Goal: Transaction & Acquisition: Purchase product/service

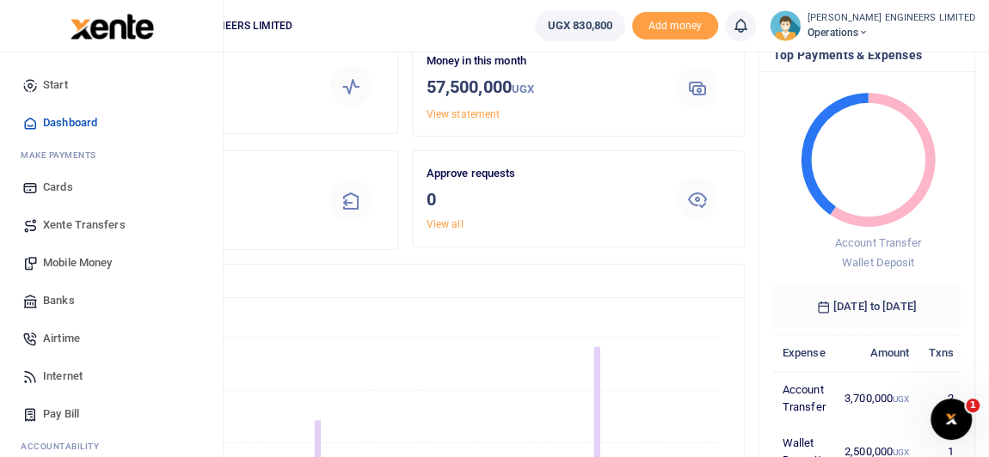
click at [67, 266] on span "Mobile Money" at bounding box center [77, 262] width 69 height 17
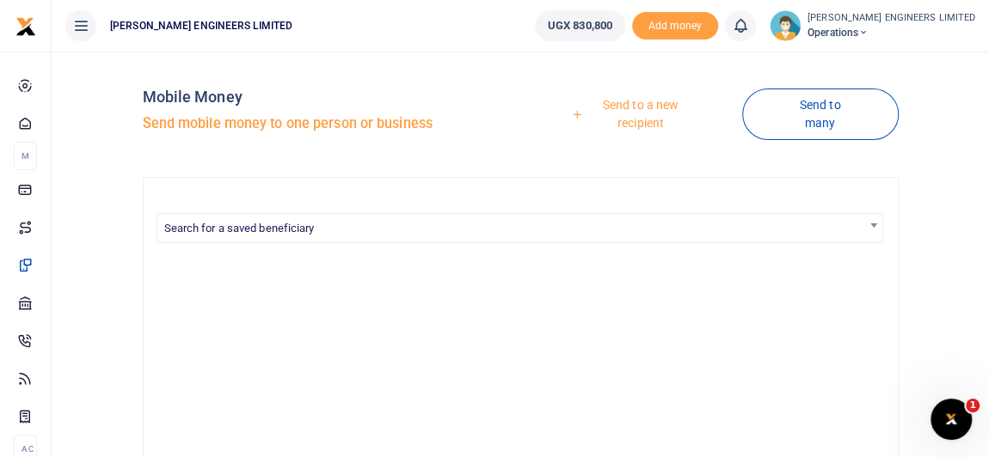
click at [628, 101] on link "Send to a new recipient" at bounding box center [634, 113] width 215 height 49
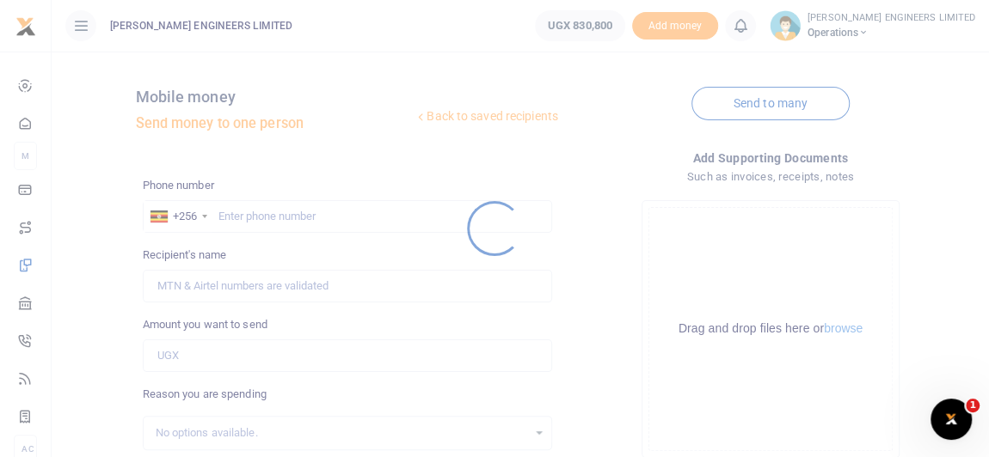
drag, startPoint x: 243, startPoint y: 220, endPoint x: 260, endPoint y: 220, distance: 16.3
click at [245, 220] on div at bounding box center [494, 228] width 989 height 457
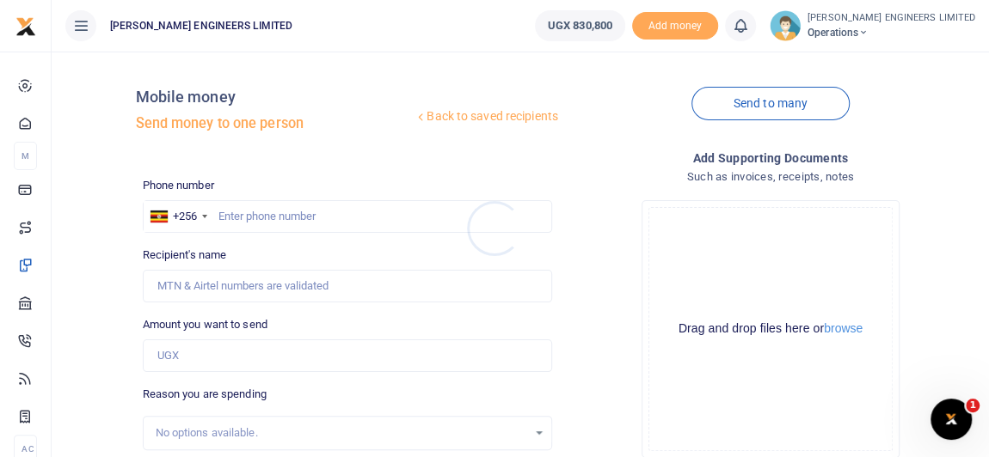
click at [260, 218] on div at bounding box center [494, 228] width 989 height 457
click at [254, 220] on input "text" at bounding box center [347, 216] width 409 height 33
type input "789741500"
type input "[PERSON_NAME]"
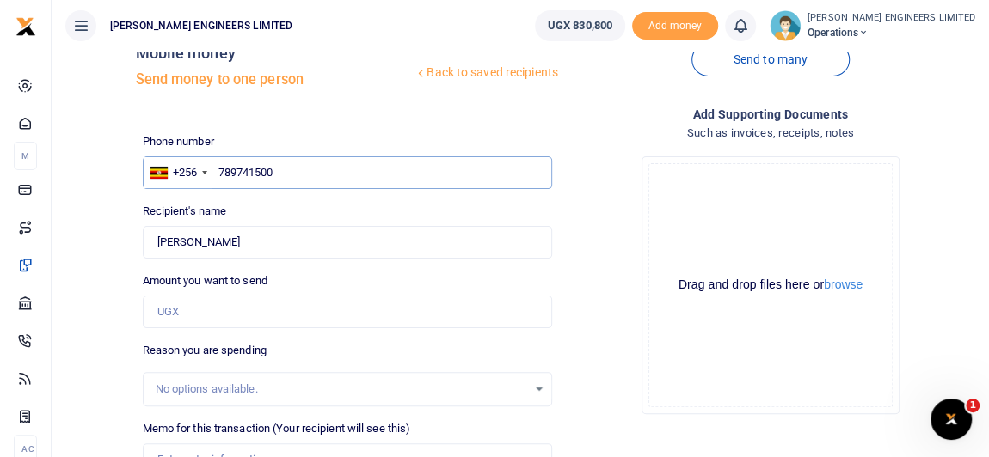
scroll to position [77, 0]
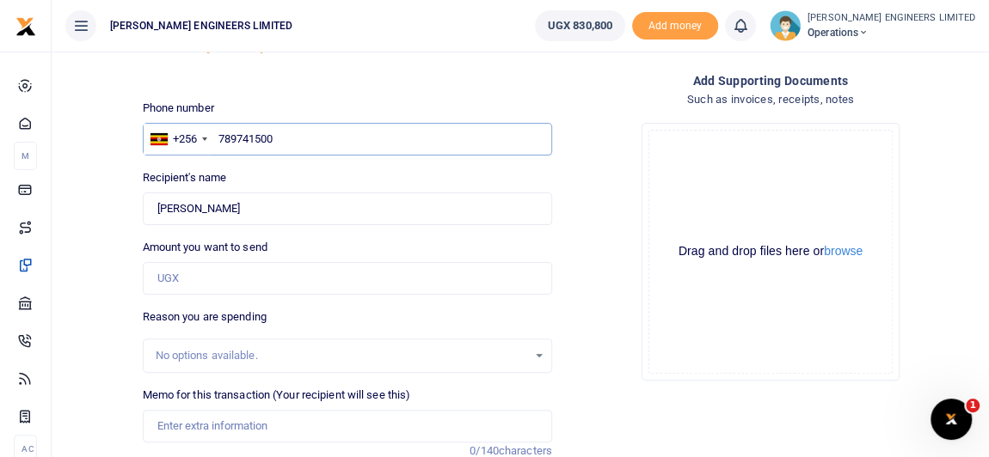
type input "789741500"
click at [187, 280] on input "Amount you want to send" at bounding box center [347, 278] width 409 height 33
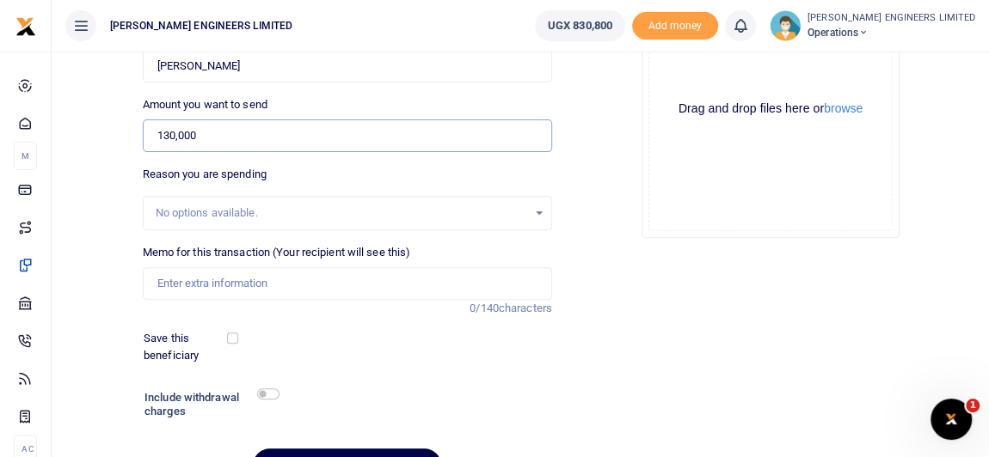
scroll to position [234, 0]
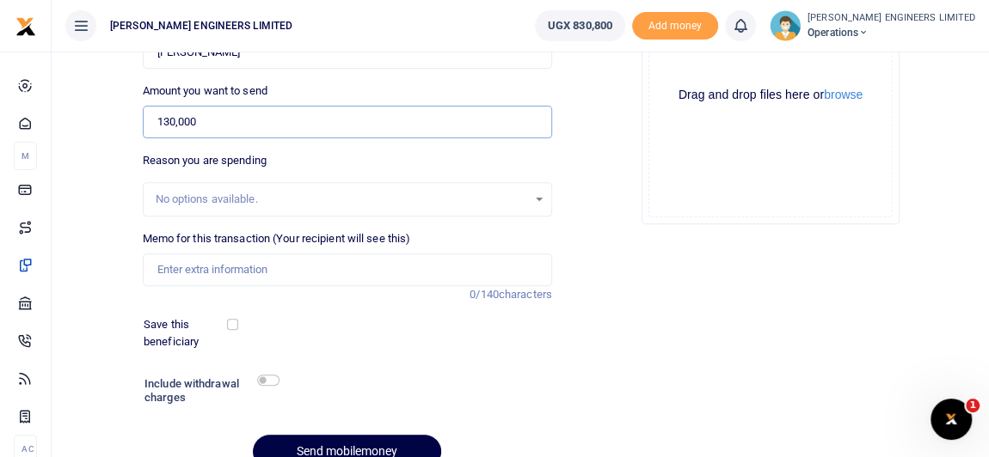
type input "130,000"
click at [266, 381] on input "checkbox" at bounding box center [268, 380] width 22 height 11
checkbox input "true"
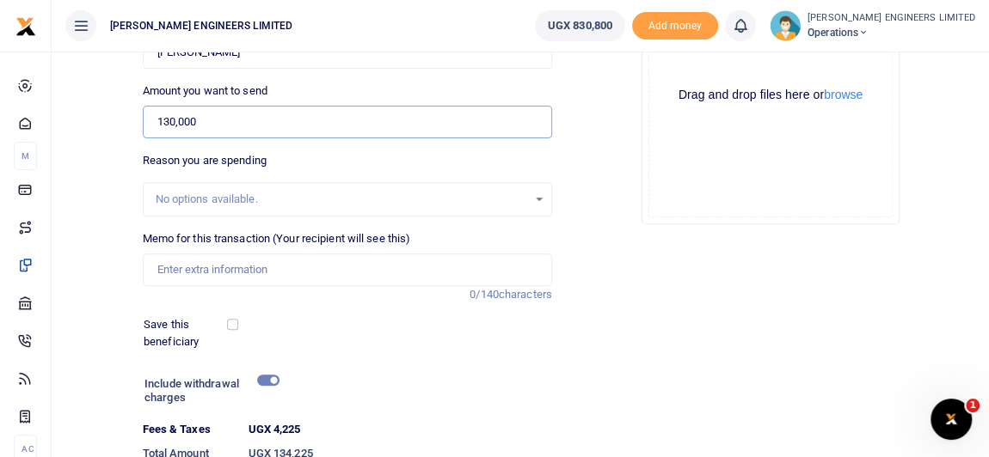
click at [204, 119] on input "130,000" at bounding box center [347, 122] width 409 height 33
type input "135,000"
click at [266, 378] on input "checkbox" at bounding box center [268, 380] width 22 height 11
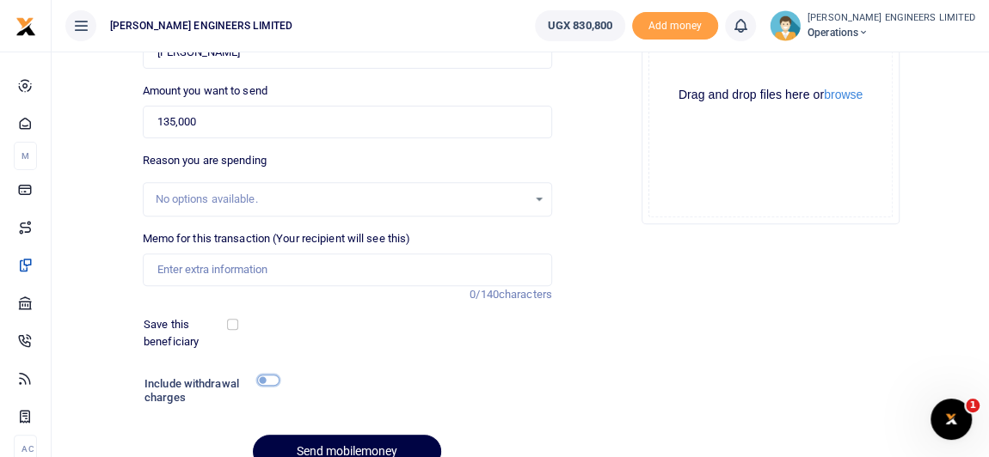
click at [266, 378] on input "checkbox" at bounding box center [268, 380] width 22 height 11
checkbox input "true"
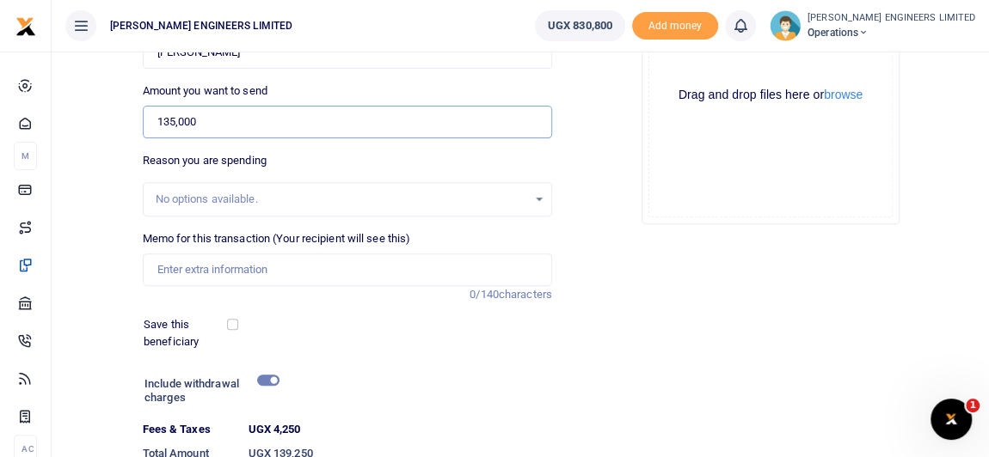
click at [173, 120] on input "135,000" at bounding box center [347, 122] width 409 height 33
type input "134,000"
click at [267, 380] on input "checkbox" at bounding box center [268, 380] width 22 height 11
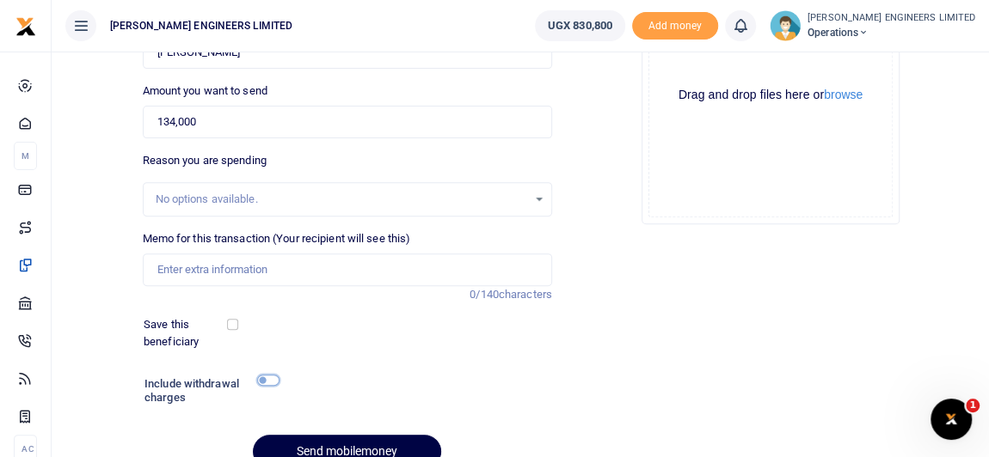
click at [266, 379] on input "checkbox" at bounding box center [268, 380] width 22 height 11
checkbox input "true"
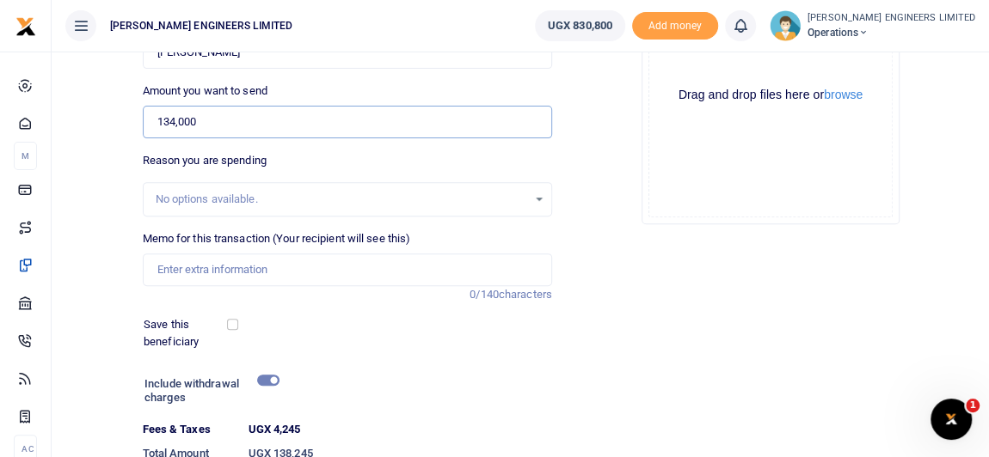
click at [175, 119] on input "134,000" at bounding box center [347, 122] width 409 height 33
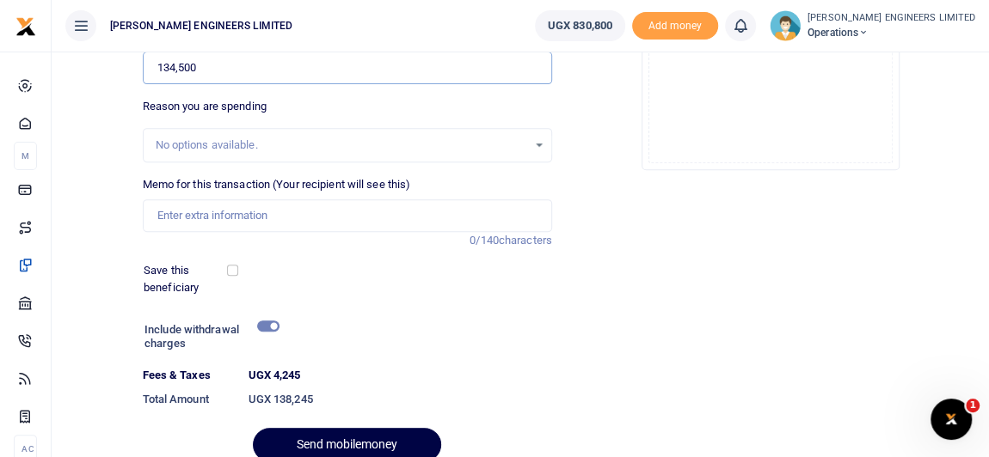
scroll to position [312, 0]
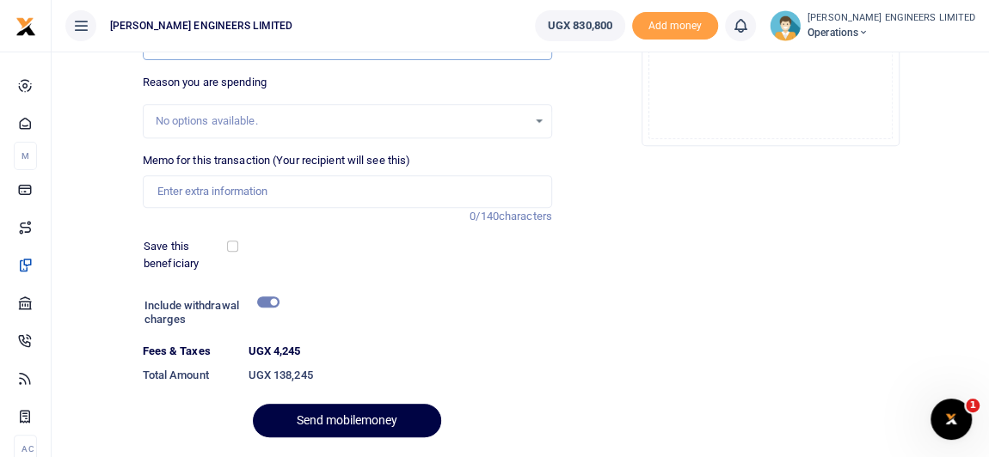
type input "134,500"
click at [266, 300] on input "checkbox" at bounding box center [268, 302] width 22 height 11
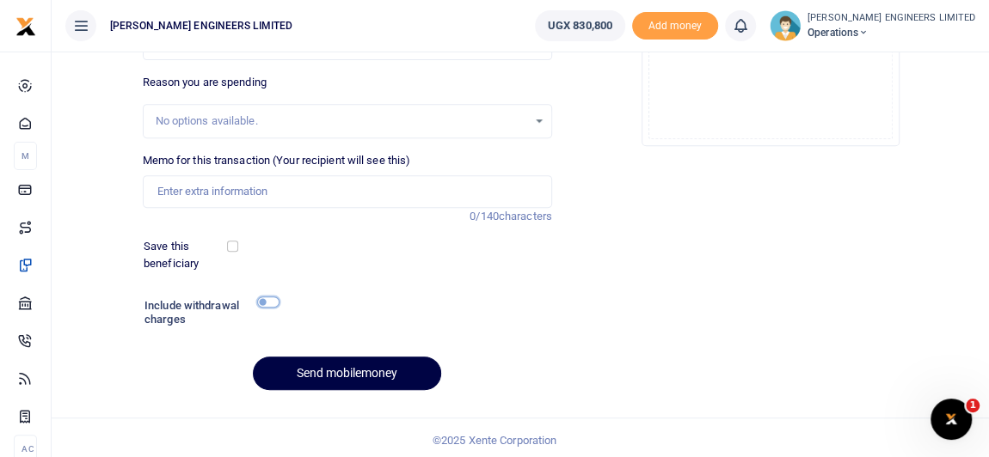
click at [266, 300] on input "checkbox" at bounding box center [268, 302] width 22 height 11
checkbox input "true"
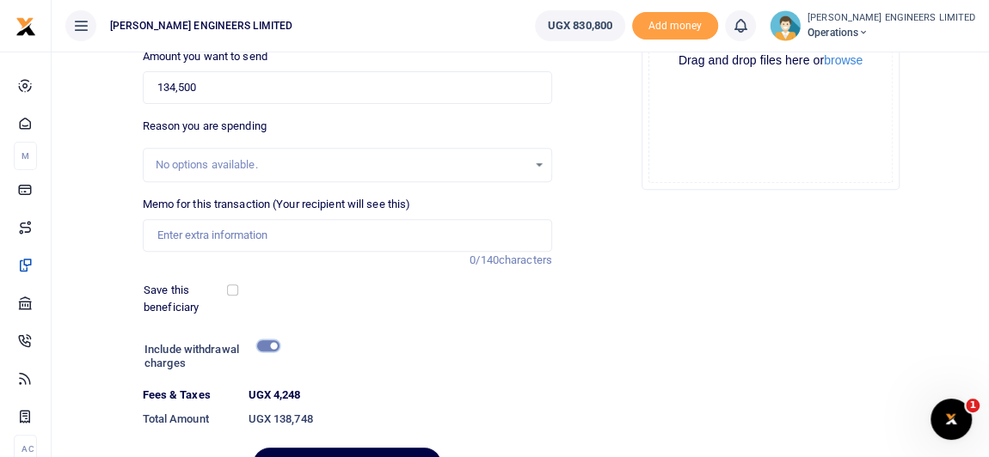
scroll to position [234, 0]
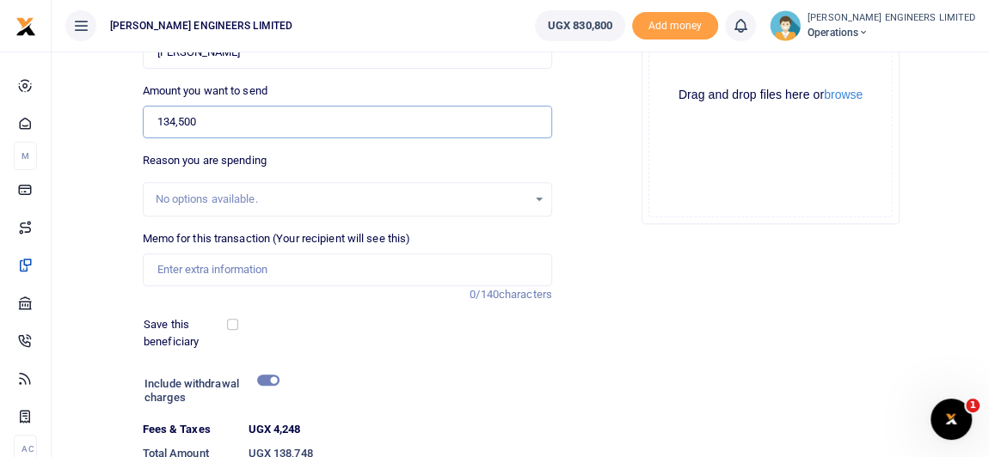
click at [182, 119] on input "134,500" at bounding box center [347, 122] width 409 height 33
type input "134,800"
click at [263, 381] on input "checkbox" at bounding box center [268, 380] width 22 height 11
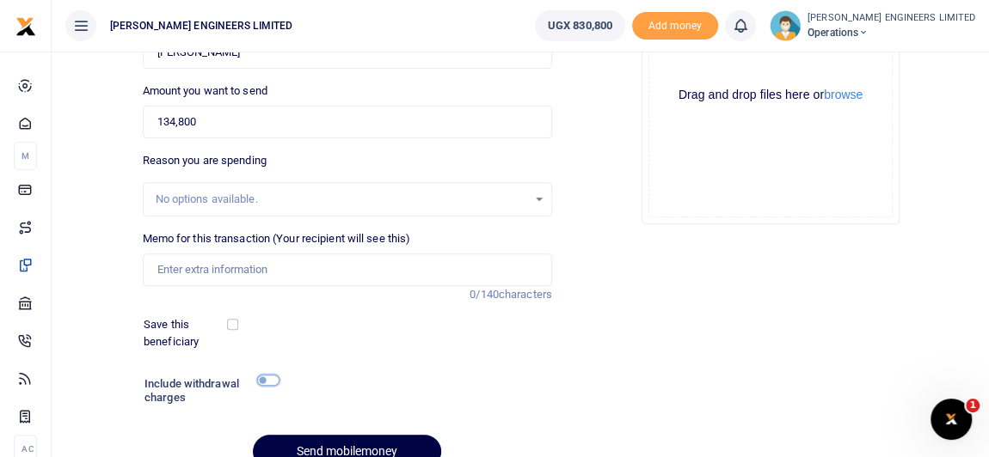
click at [263, 381] on input "checkbox" at bounding box center [268, 380] width 22 height 11
checkbox input "true"
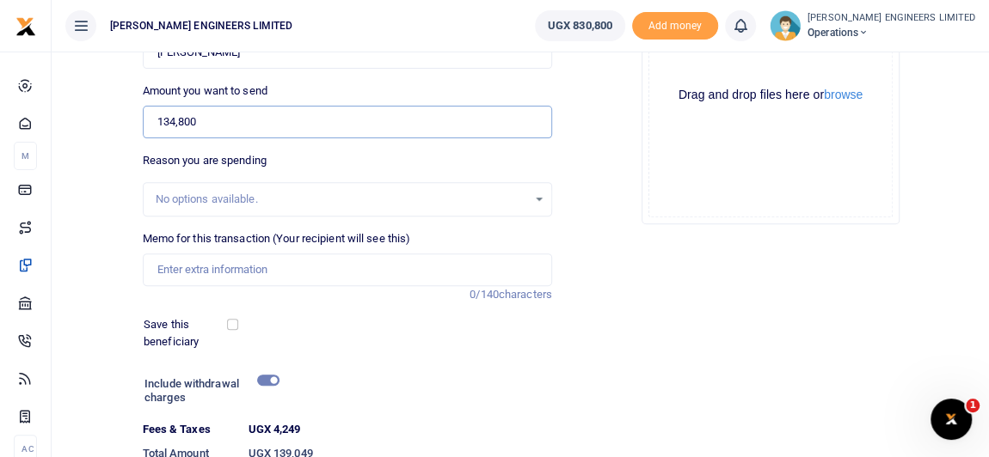
click at [182, 119] on input "134,800" at bounding box center [347, 122] width 409 height 33
drag, startPoint x: 200, startPoint y: 120, endPoint x: 169, endPoint y: 120, distance: 30.9
click at [169, 120] on input "134,800" at bounding box center [347, 122] width 409 height 33
